Goal: Task Accomplishment & Management: Use online tool/utility

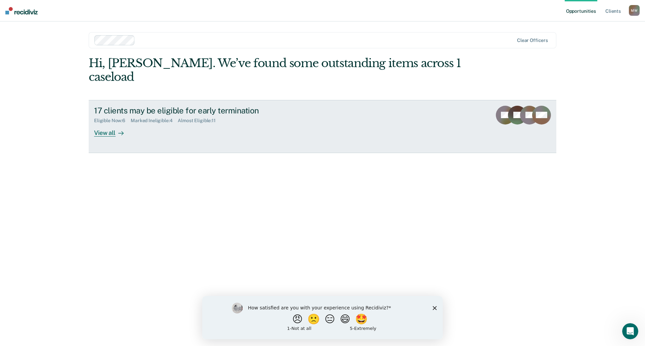
click at [113, 124] on div "View all" at bounding box center [113, 130] width 38 height 13
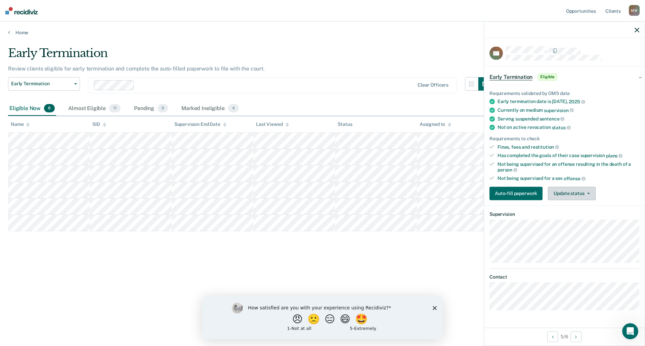
click at [588, 190] on button "Update status" at bounding box center [571, 193] width 47 height 13
click at [571, 221] on button "Mark Ineligible" at bounding box center [580, 220] width 65 height 11
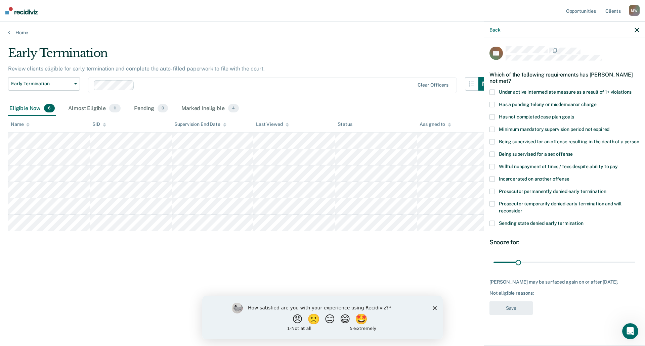
click at [493, 166] on span at bounding box center [491, 166] width 5 height 5
drag, startPoint x: 518, startPoint y: 262, endPoint x: 564, endPoint y: 262, distance: 45.7
type input "90"
click at [564, 262] on input "range" at bounding box center [564, 263] width 142 height 12
click at [518, 311] on button "Save" at bounding box center [510, 309] width 43 height 14
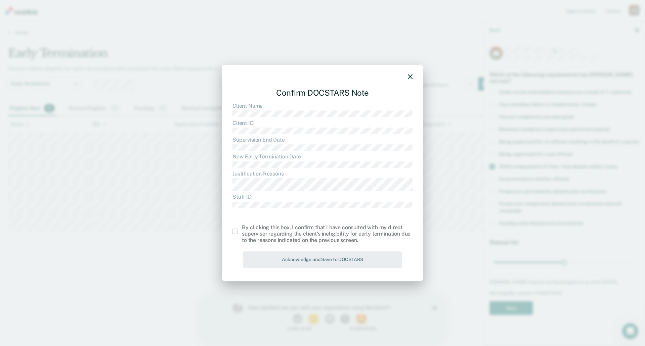
click at [235, 232] on span at bounding box center [234, 231] width 5 height 5
click at [242, 229] on input "checkbox" at bounding box center [242, 229] width 0 height 0
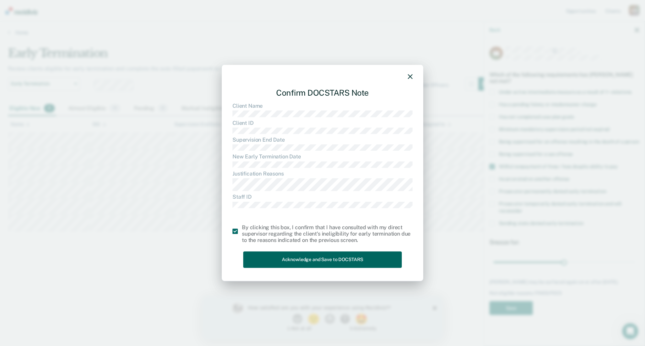
click at [336, 260] on button "Acknowledge and Save to DOCSTARS" at bounding box center [322, 260] width 159 height 16
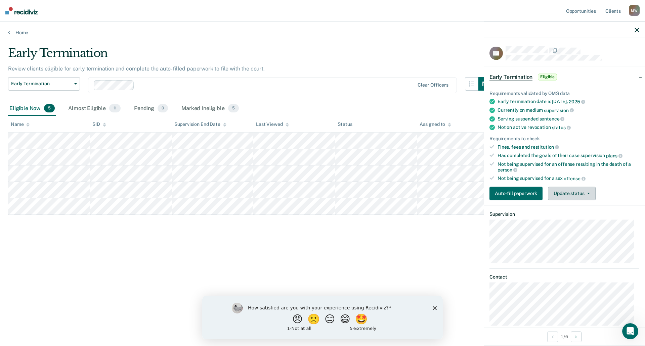
click at [589, 194] on button "Update status" at bounding box center [571, 193] width 47 height 13
click at [572, 219] on button "Mark Ineligible" at bounding box center [580, 220] width 65 height 11
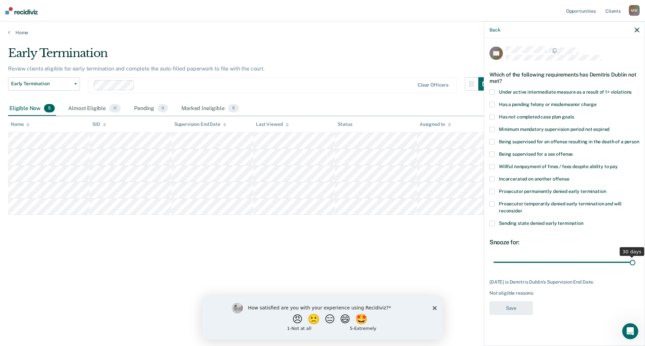
drag, startPoint x: 632, startPoint y: 261, endPoint x: 635, endPoint y: 261, distance: 3.4
click at [635, 261] on input "range" at bounding box center [564, 263] width 142 height 12
click at [492, 168] on span at bounding box center [491, 166] width 5 height 5
click at [494, 116] on span at bounding box center [491, 117] width 5 height 5
click at [526, 303] on button "Save" at bounding box center [510, 309] width 43 height 14
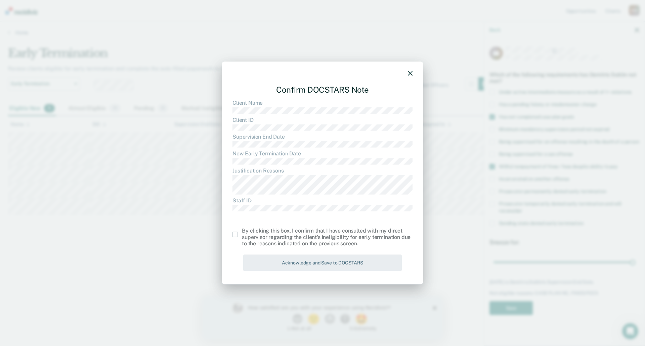
click at [234, 233] on span at bounding box center [234, 234] width 5 height 5
click at [242, 232] on input "checkbox" at bounding box center [242, 232] width 0 height 0
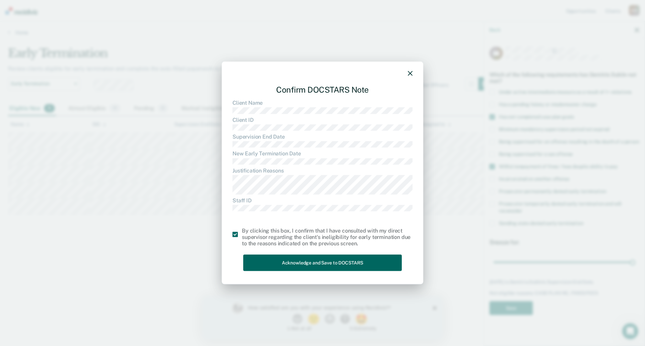
click at [338, 263] on button "Acknowledge and Save to DOCSTARS" at bounding box center [322, 263] width 159 height 16
